Goal: Use online tool/utility: Use online tool/utility

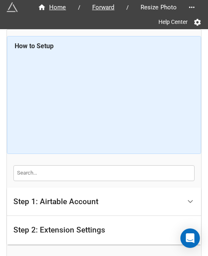
scroll to position [54, 0]
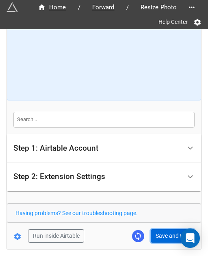
click at [151, 232] on button "Save and Run" at bounding box center [173, 237] width 44 height 14
click at [148, 238] on div "Run inside Airtable Save and Run" at bounding box center [100, 237] width 187 height 14
click at [154, 232] on button "Save and Run" at bounding box center [173, 237] width 44 height 14
drag, startPoint x: 168, startPoint y: 237, endPoint x: 202, endPoint y: 233, distance: 34.7
click at [168, 237] on button "Save and Run" at bounding box center [173, 237] width 44 height 14
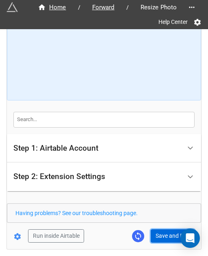
click at [160, 237] on button "Save and Run" at bounding box center [173, 237] width 44 height 14
drag, startPoint x: 167, startPoint y: 232, endPoint x: 184, endPoint y: 234, distance: 17.2
click at [167, 232] on button "Save and Run" at bounding box center [173, 237] width 44 height 14
drag, startPoint x: 164, startPoint y: 230, endPoint x: 200, endPoint y: 218, distance: 38.5
click at [164, 230] on button "Save and Run" at bounding box center [173, 237] width 44 height 14
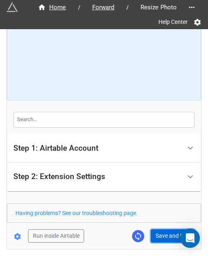
click at [169, 230] on button "Save and Run" at bounding box center [173, 237] width 44 height 14
click at [166, 237] on button "Save and Run" at bounding box center [173, 237] width 44 height 14
click at [165, 231] on button "Save and Run" at bounding box center [173, 237] width 44 height 14
click at [162, 232] on button "Save and Run" at bounding box center [173, 237] width 44 height 14
click at [155, 243] on div "Home / Forward / Resize Photo Help Center How to Setup Step 1: Airtable Account…" at bounding box center [104, 112] width 194 height 273
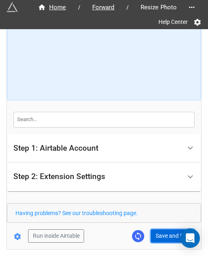
click at [157, 240] on button "Save and Run" at bounding box center [173, 237] width 44 height 14
click at [176, 233] on button "Save and Run" at bounding box center [173, 237] width 44 height 14
click at [154, 238] on button "Save and Run" at bounding box center [173, 237] width 44 height 14
click at [160, 236] on button "Save and Run" at bounding box center [173, 237] width 44 height 14
click at [158, 231] on button "Save and Run" at bounding box center [173, 237] width 44 height 14
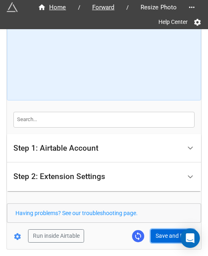
click at [173, 231] on button "Save and Run" at bounding box center [173, 237] width 44 height 14
click at [172, 230] on button "Save and Run" at bounding box center [173, 237] width 44 height 14
click at [170, 237] on button "Save and Run" at bounding box center [173, 237] width 44 height 14
